Goal: Task Accomplishment & Management: Manage account settings

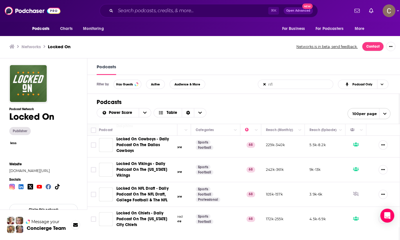
scroll to position [172, 93]
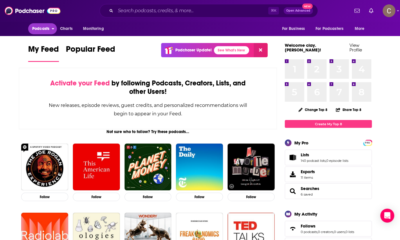
click at [36, 30] on span "Podcasts" at bounding box center [40, 29] width 17 height 8
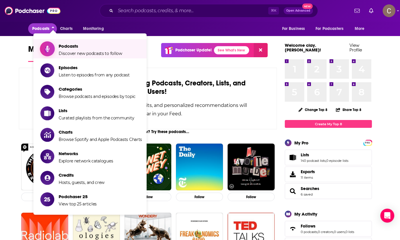
click at [61, 49] on span "Podcasts Discover new podcasts to follow" at bounding box center [91, 49] width 64 height 15
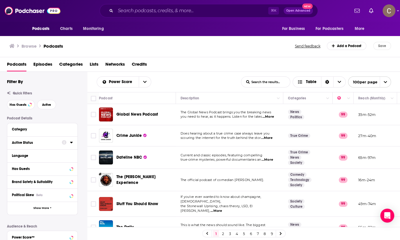
click at [44, 140] on div "Active Status" at bounding box center [35, 142] width 46 height 4
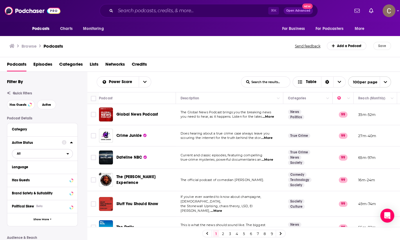
click at [43, 154] on span "All" at bounding box center [39, 153] width 54 height 8
click at [38, 173] on span "Active" at bounding box center [29, 172] width 29 height 3
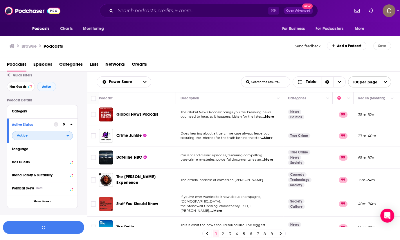
scroll to position [21, 0]
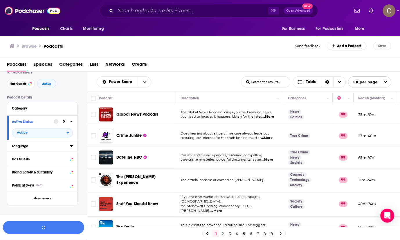
click at [72, 146] on icon at bounding box center [71, 145] width 3 height 5
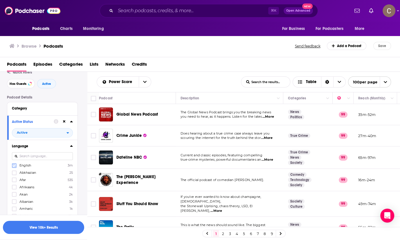
click at [14, 166] on icon at bounding box center [13, 165] width 3 height 3
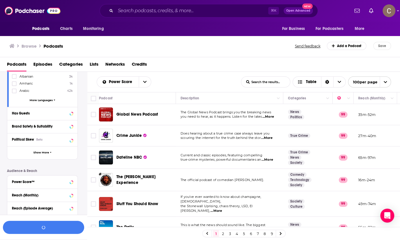
scroll to position [148, 0]
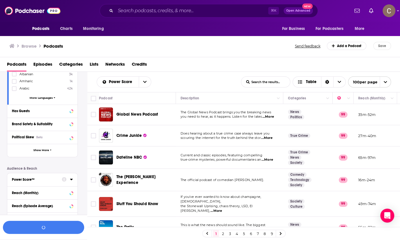
click at [44, 178] on div "Power Score™" at bounding box center [35, 179] width 46 height 4
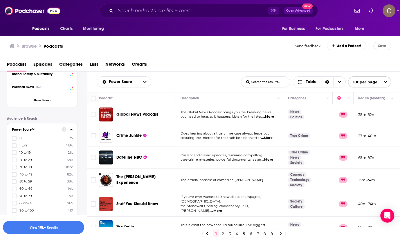
scroll to position [201, 0]
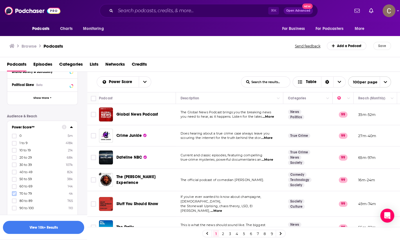
click at [15, 192] on icon at bounding box center [13, 193] width 3 height 3
click at [61, 225] on button "View 2k Results" at bounding box center [43, 227] width 81 height 13
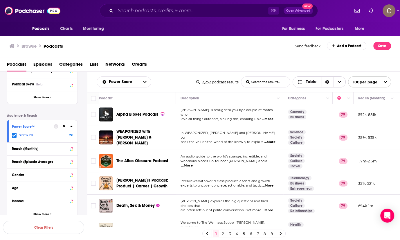
click at [339, 81] on icon "Choose View" at bounding box center [339, 82] width 3 height 4
click at [328, 80] on icon "Sort Direction" at bounding box center [327, 82] width 4 height 4
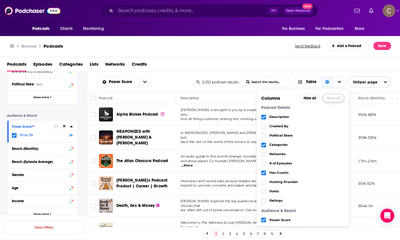
click at [338, 97] on button "Show All" at bounding box center [333, 98] width 22 height 8
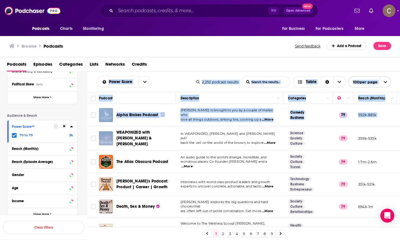
drag, startPoint x: 94, startPoint y: 75, endPoint x: 172, endPoint y: 127, distance: 93.7
click at [172, 127] on div "Power Score List Search Input Search the results... Table 2,252 podcast results…" at bounding box center [243, 174] width 313 height 205
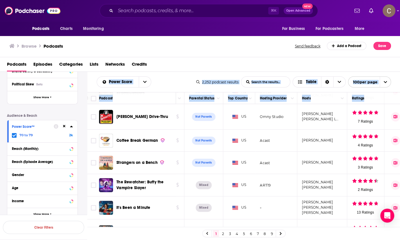
scroll to position [2126, 558]
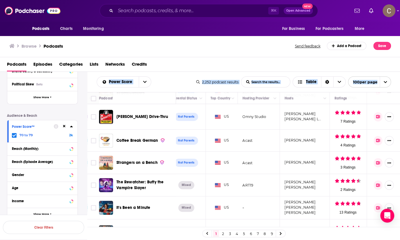
click at [388, 79] on span "open menu" at bounding box center [385, 82] width 11 height 10
click at [383, 82] on span "close menu" at bounding box center [385, 82] width 11 height 10
copy div "Power Score List Search Input Search the results... Table 2,252 podcast results…"
click at [39, 163] on button "Reach (Episode Average)" at bounding box center [37, 161] width 50 height 7
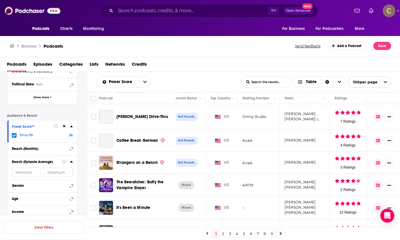
click at [73, 161] on icon at bounding box center [71, 161] width 3 height 1
click at [73, 161] on icon at bounding box center [71, 161] width 3 height 5
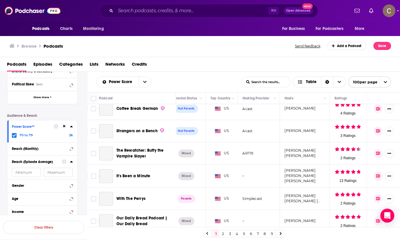
click at [72, 160] on icon at bounding box center [71, 161] width 3 height 5
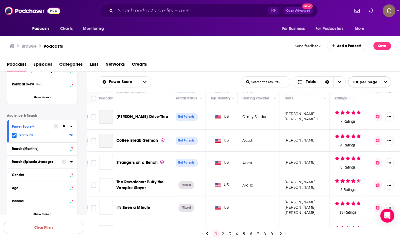
click at [73, 161] on icon at bounding box center [71, 161] width 3 height 5
click at [70, 160] on icon at bounding box center [71, 161] width 3 height 5
click at [53, 168] on div "Gender" at bounding box center [42, 174] width 70 height 13
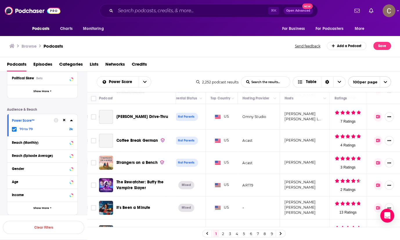
scroll to position [154, 0]
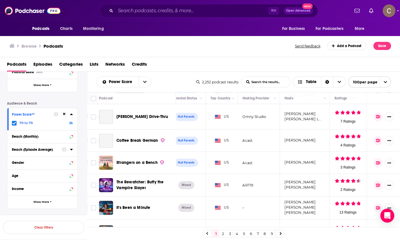
click at [55, 148] on div "Reach (Episode Average)" at bounding box center [35, 149] width 46 height 4
click at [72, 149] on icon at bounding box center [71, 149] width 3 height 1
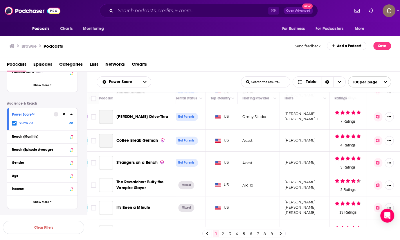
click at [48, 148] on div "Reach (Episode Average)" at bounding box center [40, 149] width 57 height 4
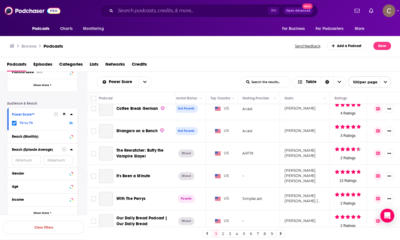
click at [28, 160] on input "number" at bounding box center [26, 159] width 29 height 9
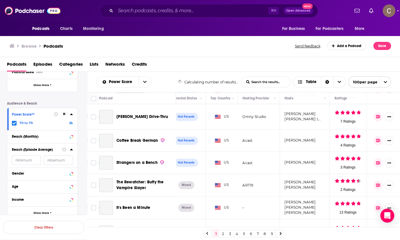
click at [27, 159] on input "number" at bounding box center [26, 159] width 29 height 9
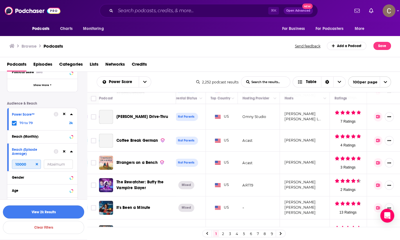
type input "10000"
click at [44, 213] on button "View 2k Results" at bounding box center [43, 211] width 81 height 13
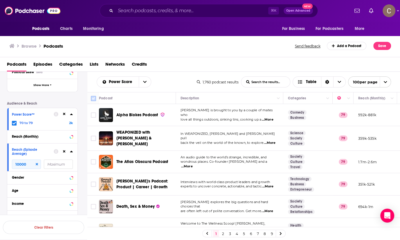
click at [95, 99] on input "Toggle select all" at bounding box center [93, 98] width 5 height 5
checkbox input "true"
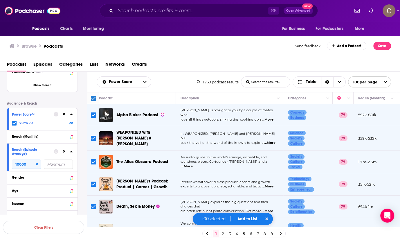
click at [243, 221] on button "Add to List" at bounding box center [247, 218] width 29 height 5
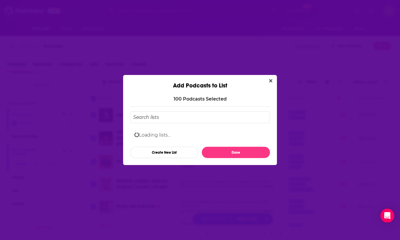
click at [175, 119] on input "Add Podcast To List" at bounding box center [200, 117] width 140 height 12
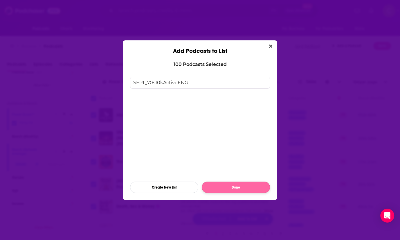
type input "SEPT_70s10kActiveENG"
click at [244, 187] on button "Done" at bounding box center [236, 186] width 68 height 11
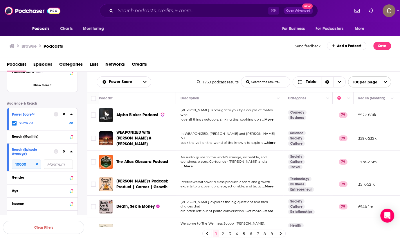
click at [221, 234] on link "2" at bounding box center [223, 233] width 6 height 7
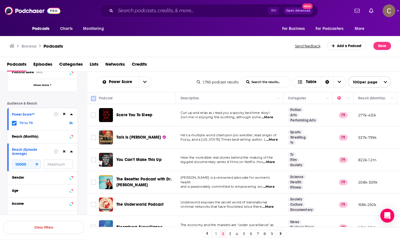
click at [92, 96] on input "Toggle select all" at bounding box center [93, 98] width 5 height 5
checkbox input "true"
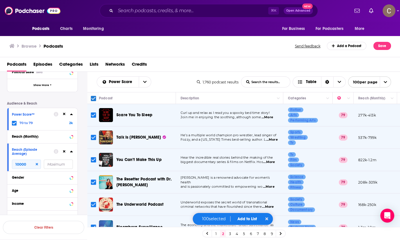
click at [245, 216] on button "Add to List" at bounding box center [247, 218] width 29 height 5
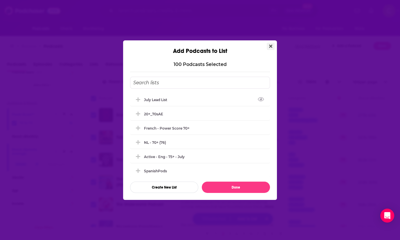
click at [271, 46] on icon "Close" at bounding box center [270, 46] width 3 height 5
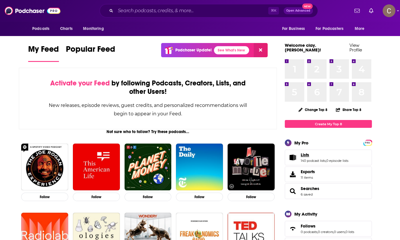
click at [322, 152] on link "Lists" at bounding box center [325, 154] width 48 height 5
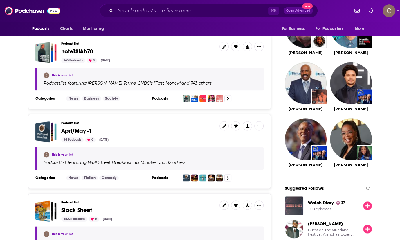
scroll to position [562, 0]
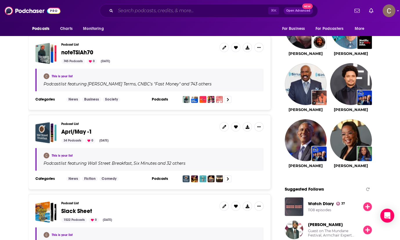
click at [138, 12] on input "Search podcasts, credits, & more..." at bounding box center [192, 10] width 153 height 9
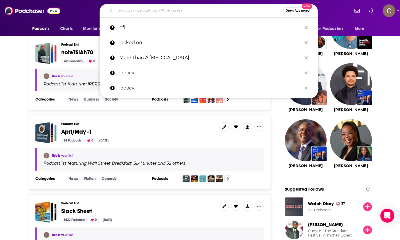
paste input "Busy Philipps Is Doing Her Best"
type input "Busy Philipps Is Doing Her Best"
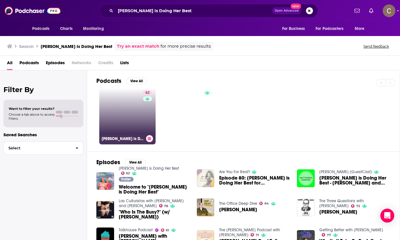
click at [127, 97] on link "62 Busy Philipps is Doing Her Best" at bounding box center [127, 116] width 56 height 56
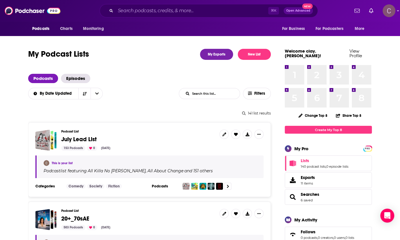
click at [397, 11] on icon "Show profile menu" at bounding box center [398, 10] width 2 height 1
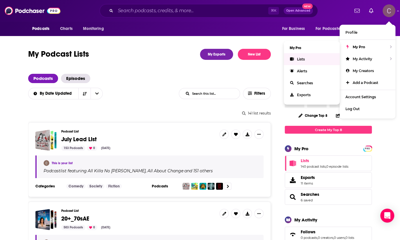
click at [309, 57] on link "Lists" at bounding box center [312, 59] width 56 height 12
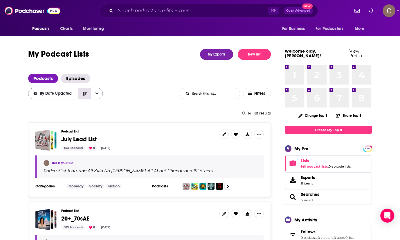
click at [79, 94] on button "Sort Direction" at bounding box center [84, 93] width 12 height 11
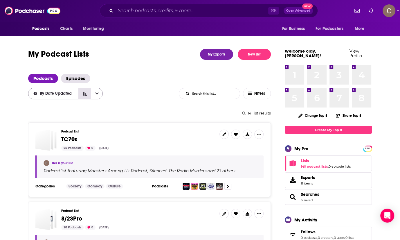
click at [86, 94] on icon "Sort Direction" at bounding box center [85, 93] width 4 height 3
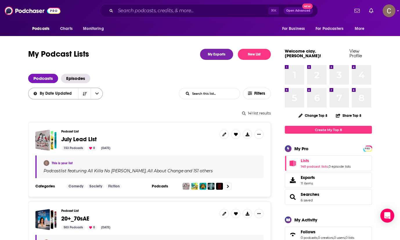
click at [98, 96] on button "open menu" at bounding box center [97, 93] width 12 height 11
click at [152, 113] on div "141 list results" at bounding box center [149, 113] width 243 height 4
